Goal: Check status: Check status

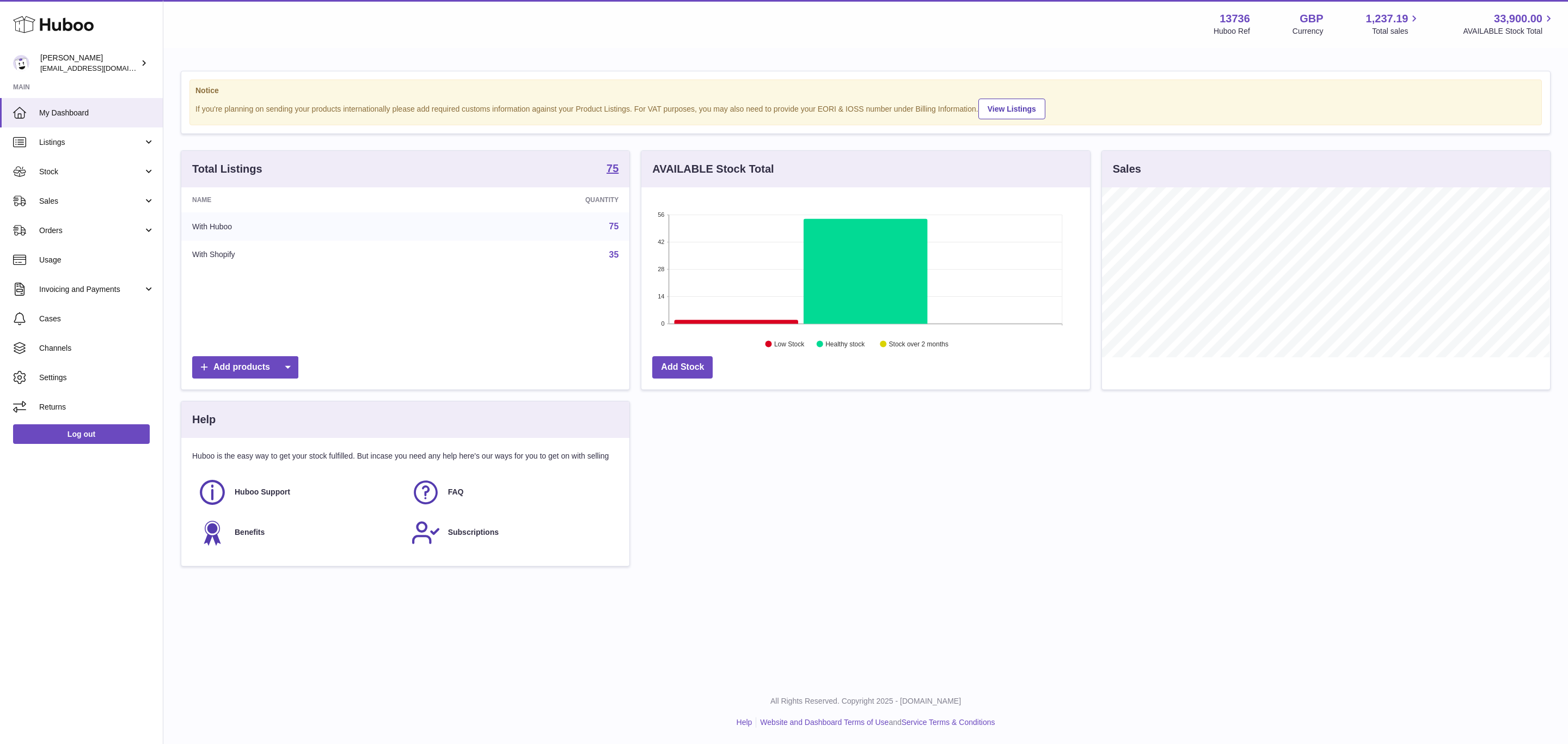
scroll to position [170, 447]
click at [93, 229] on span "Orders" at bounding box center [92, 230] width 104 height 11
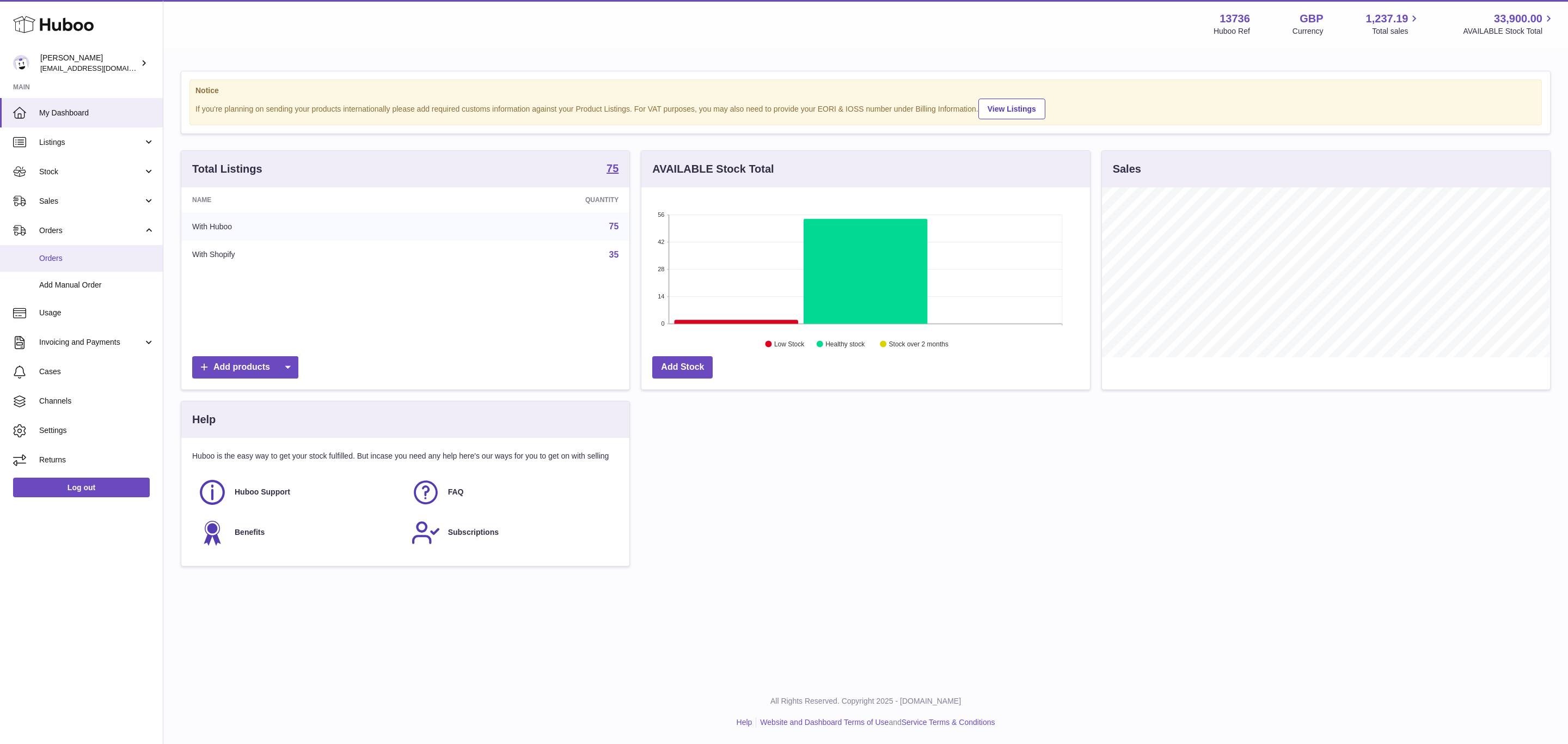
click at [95, 260] on span "Orders" at bounding box center [97, 258] width 116 height 11
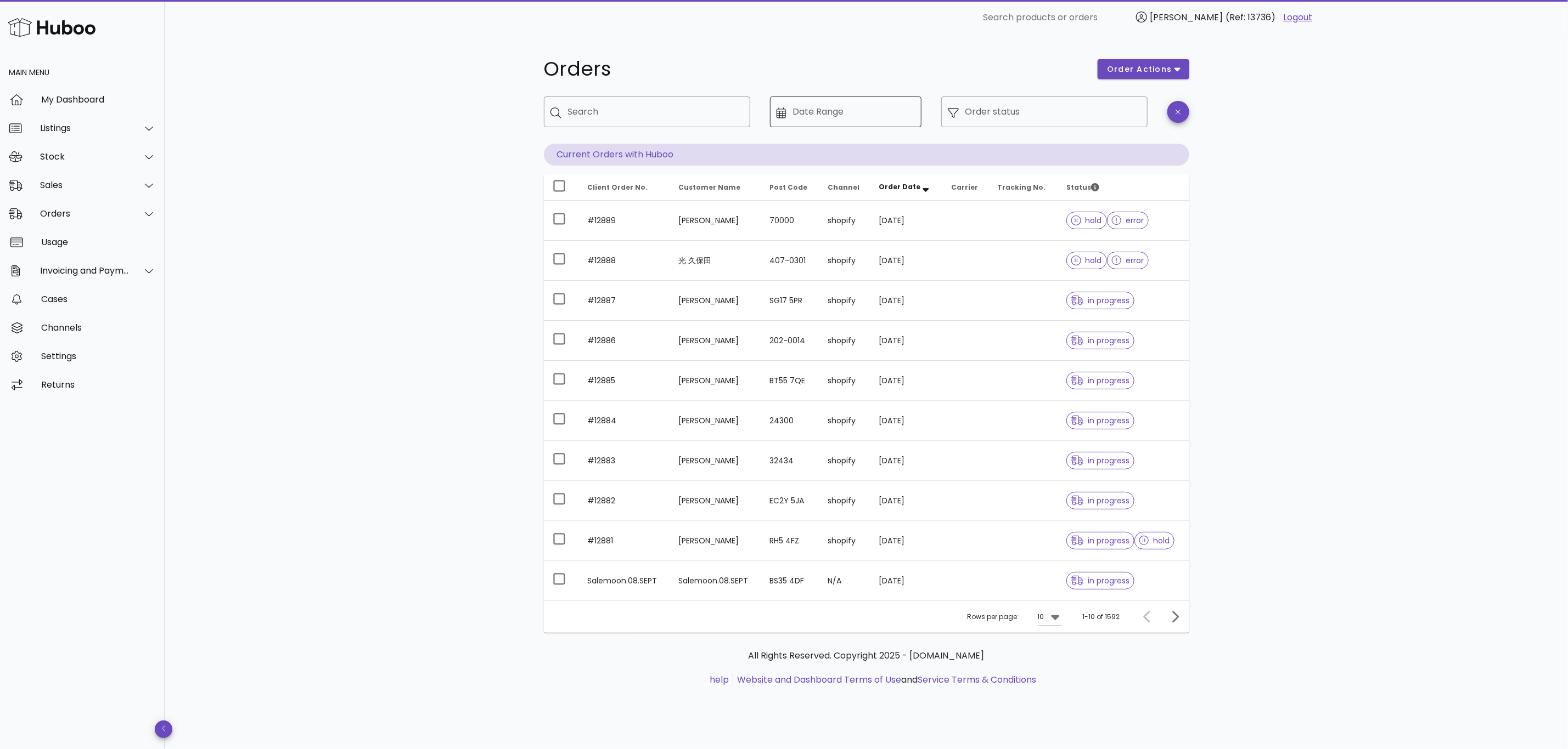
click at [790, 116] on div at bounding box center [785, 111] width 17 height 12
click at [784, 116] on div at bounding box center [785, 111] width 17 height 12
click at [782, 112] on icon at bounding box center [782, 112] width 10 height 11
click at [778, 121] on div "​ Date Range" at bounding box center [846, 111] width 151 height 31
click at [784, 107] on icon at bounding box center [782, 112] width 10 height 11
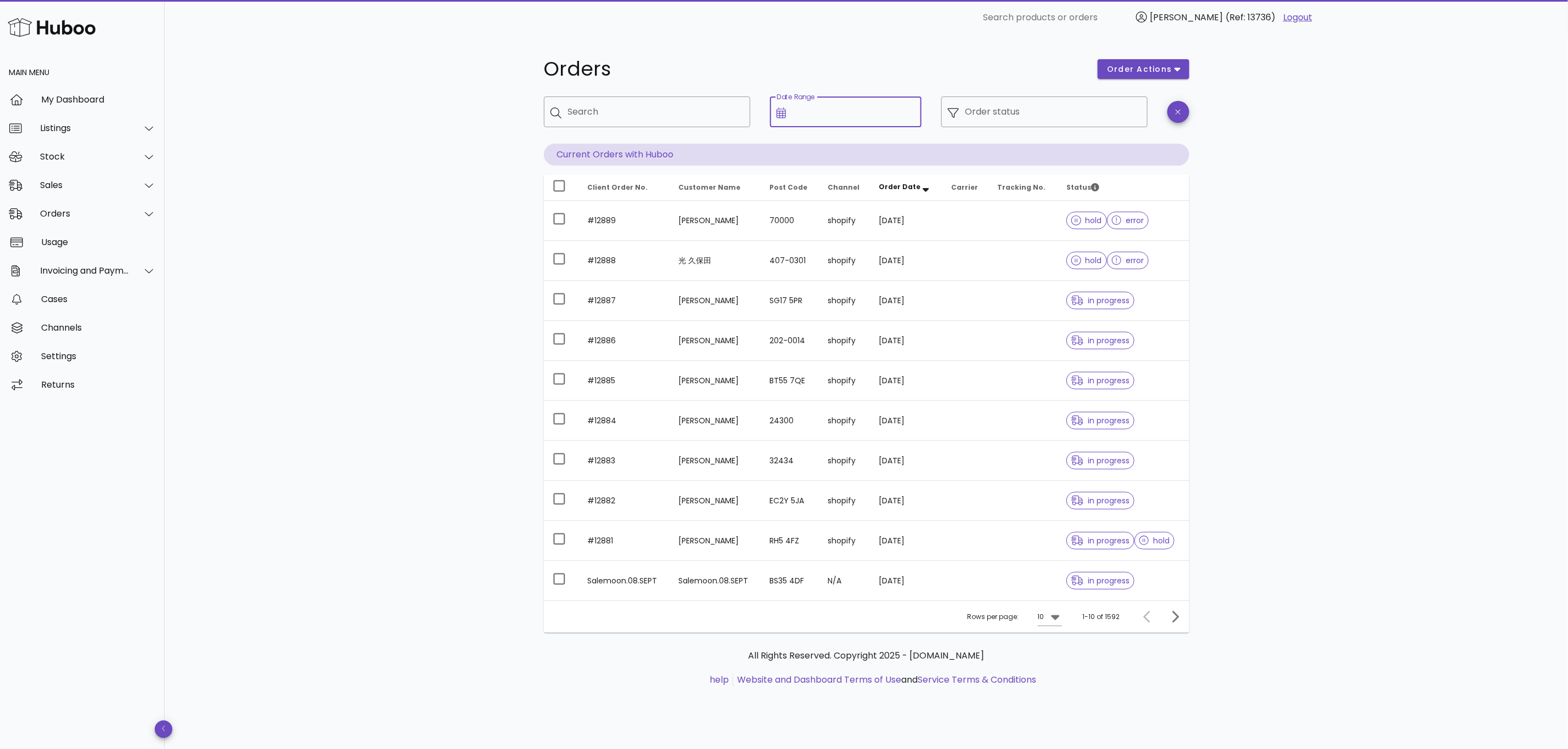
click at [860, 116] on input "Date Range" at bounding box center [853, 111] width 122 height 17
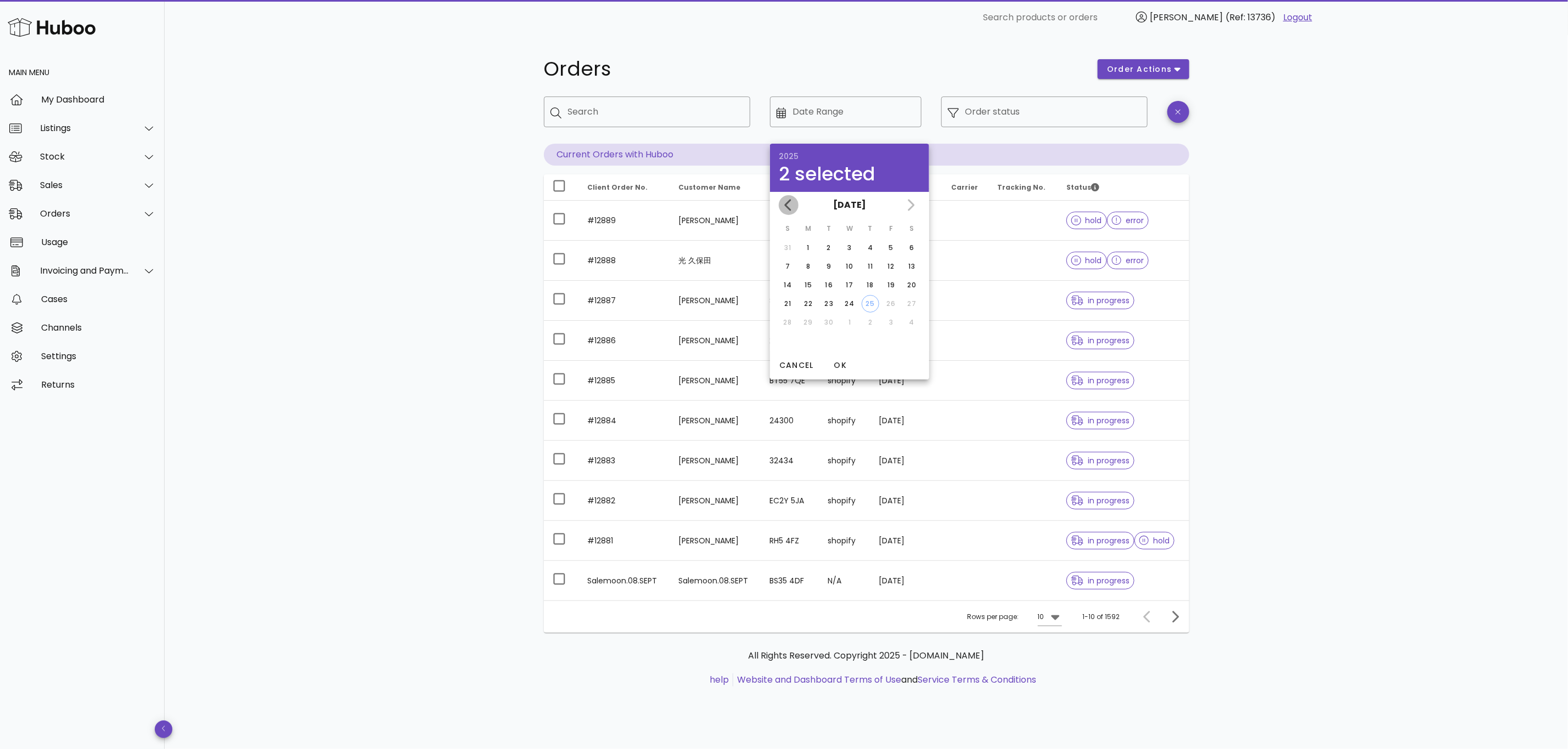
click at [794, 200] on icon "Previous month" at bounding box center [789, 205] width 13 height 13
click at [794, 201] on icon "Previous month" at bounding box center [789, 205] width 13 height 13
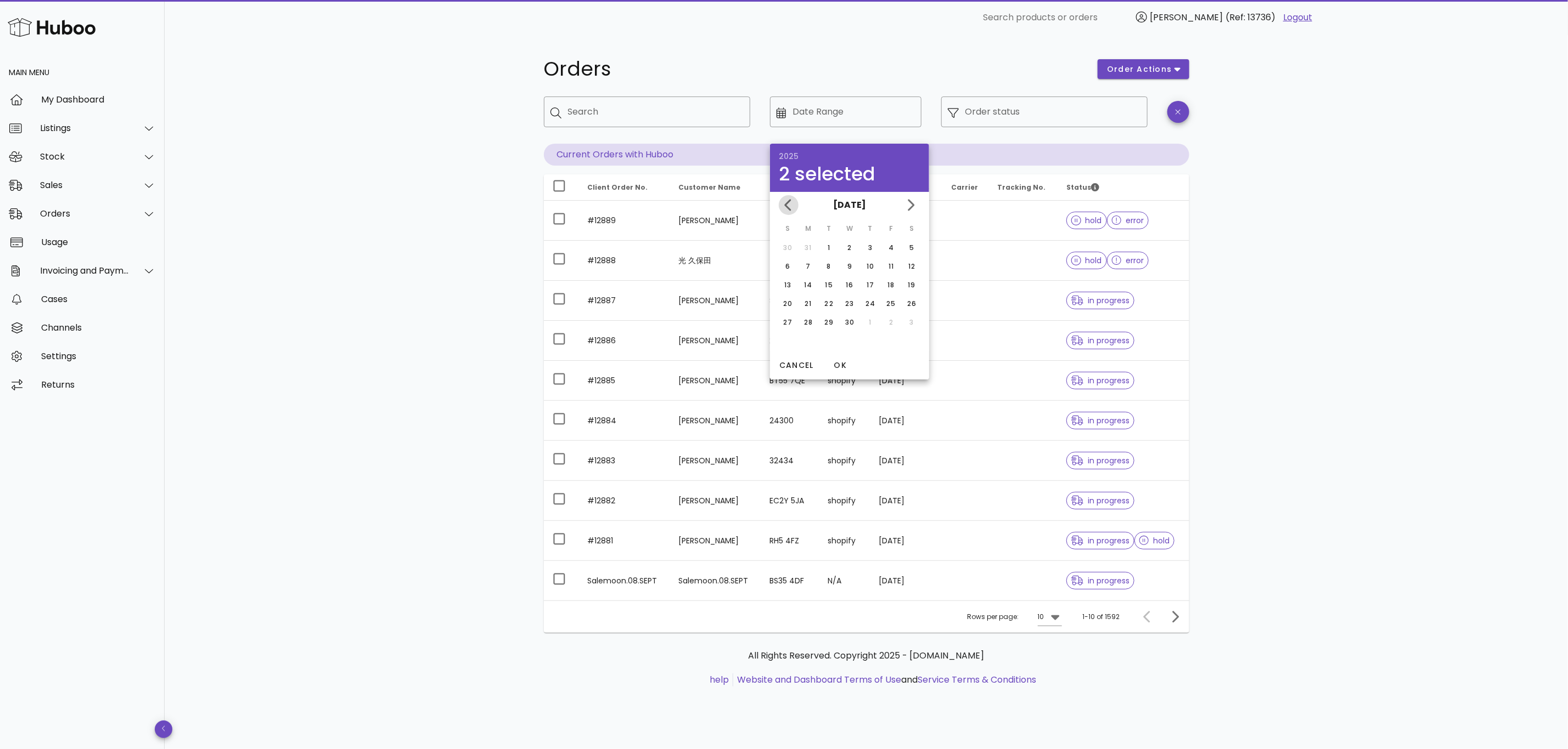
click at [794, 201] on icon "Previous month" at bounding box center [789, 205] width 13 height 13
click at [799, 209] on div "[DATE]" at bounding box center [849, 205] width 102 height 22
click at [1477, 196] on div "Orders order actions ​ Search ​ Date Range ​ Order status Current Orders with H…" at bounding box center [866, 392] width 1403 height 714
